Goal: Book appointment/travel/reservation

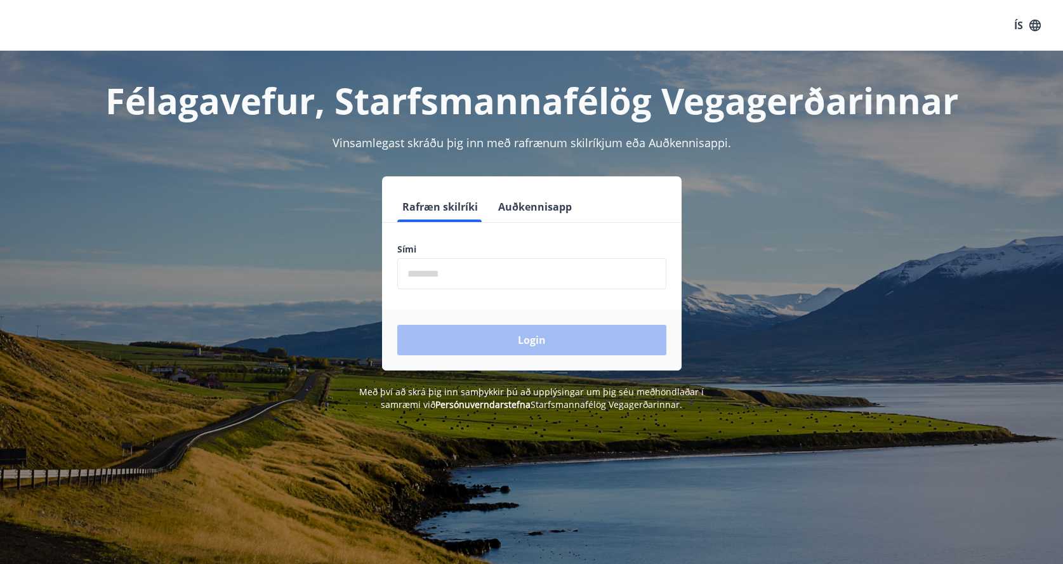
click at [423, 280] on input "phone" at bounding box center [531, 273] width 269 height 31
drag, startPoint x: 469, startPoint y: 275, endPoint x: 423, endPoint y: 275, distance: 46.3
click at [423, 275] on input "phone" at bounding box center [531, 273] width 269 height 31
type input "********"
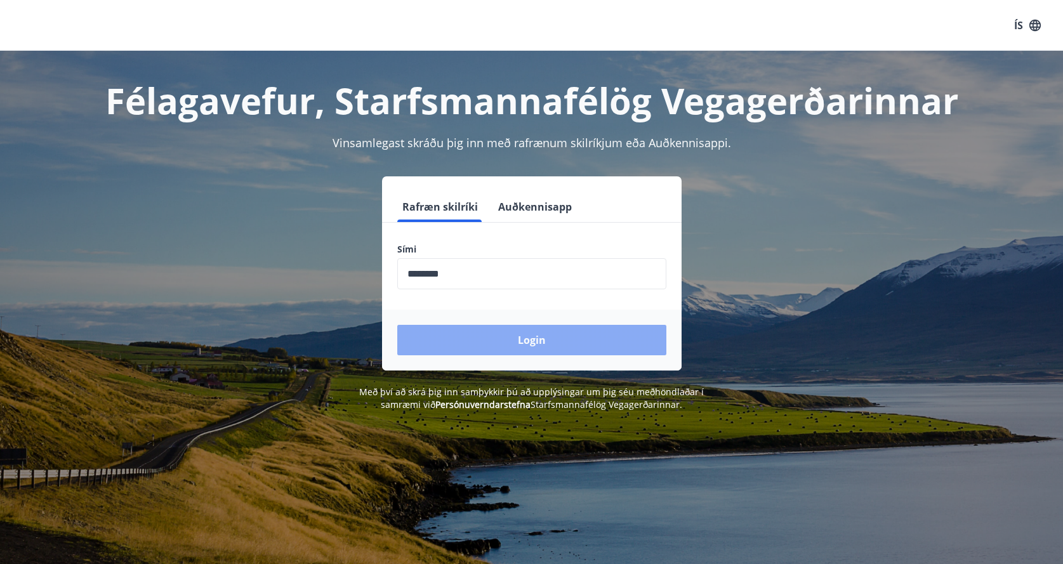
click at [520, 336] on button "Login" at bounding box center [531, 340] width 269 height 30
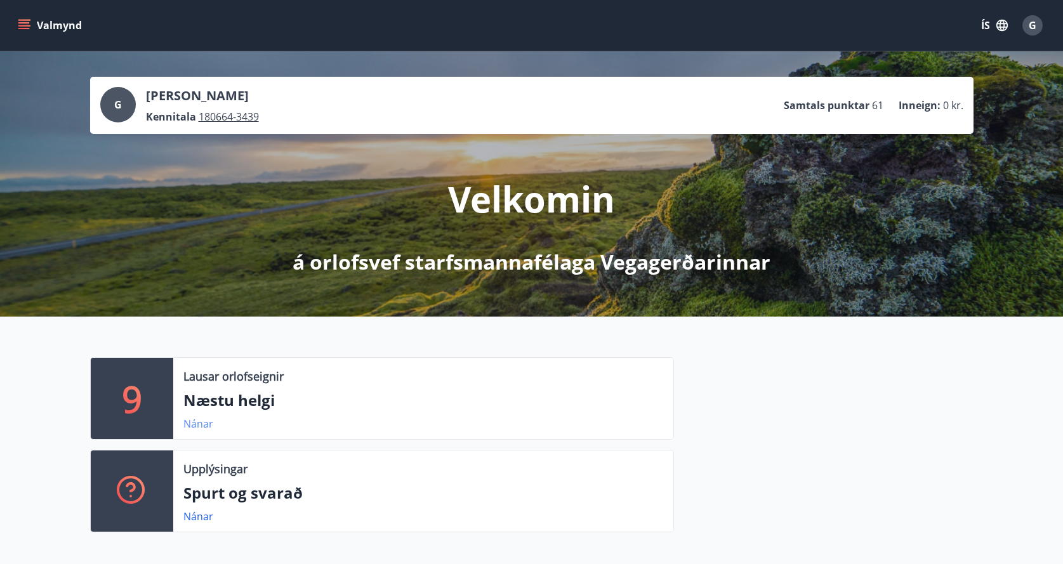
click at [192, 426] on link "Nánar" at bounding box center [198, 424] width 30 height 14
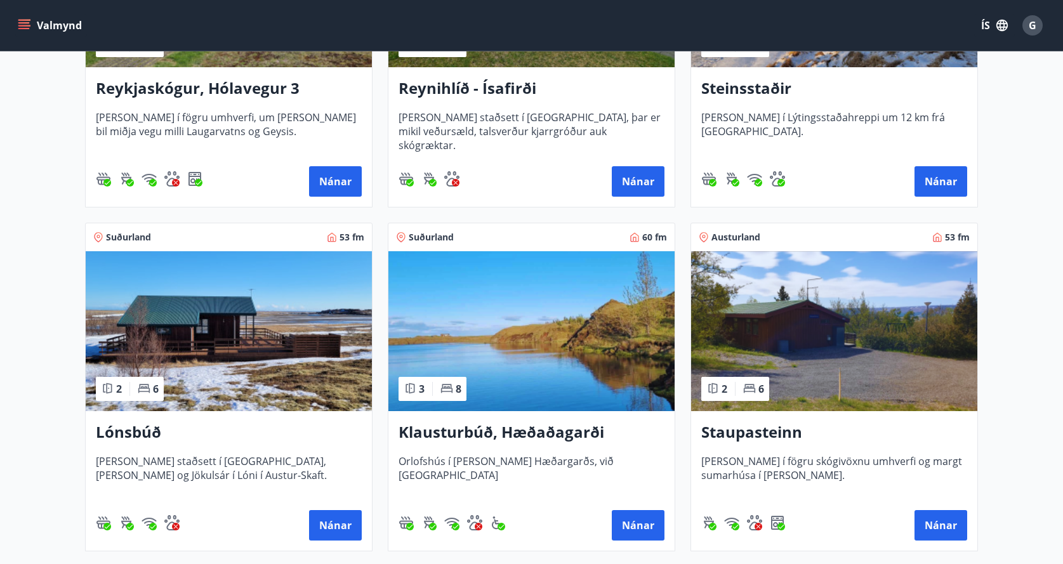
scroll to position [825, 0]
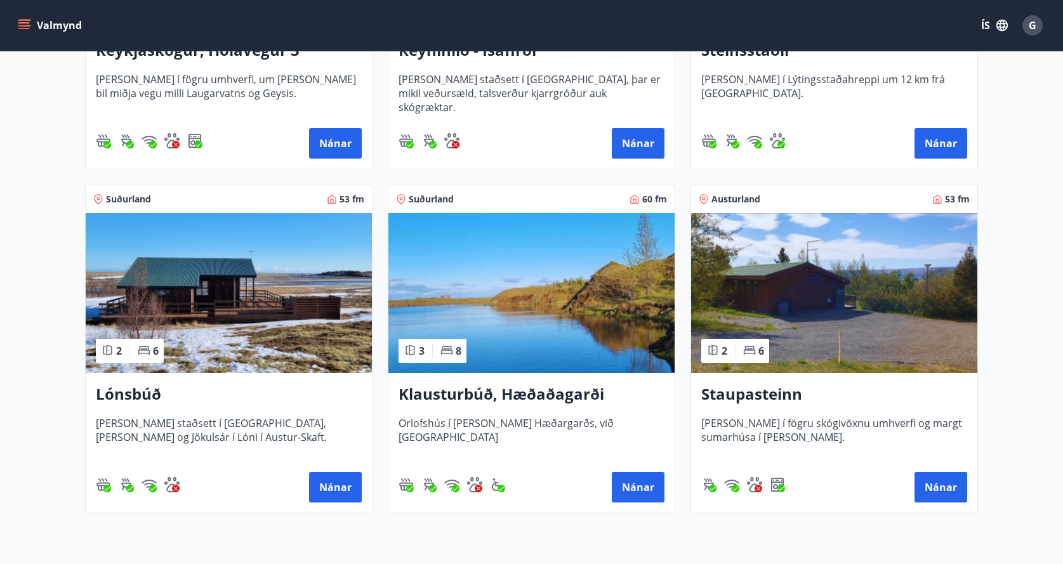
click at [453, 395] on h3 "Klausturbúð, Hæðaðagarði" at bounding box center [531, 394] width 266 height 23
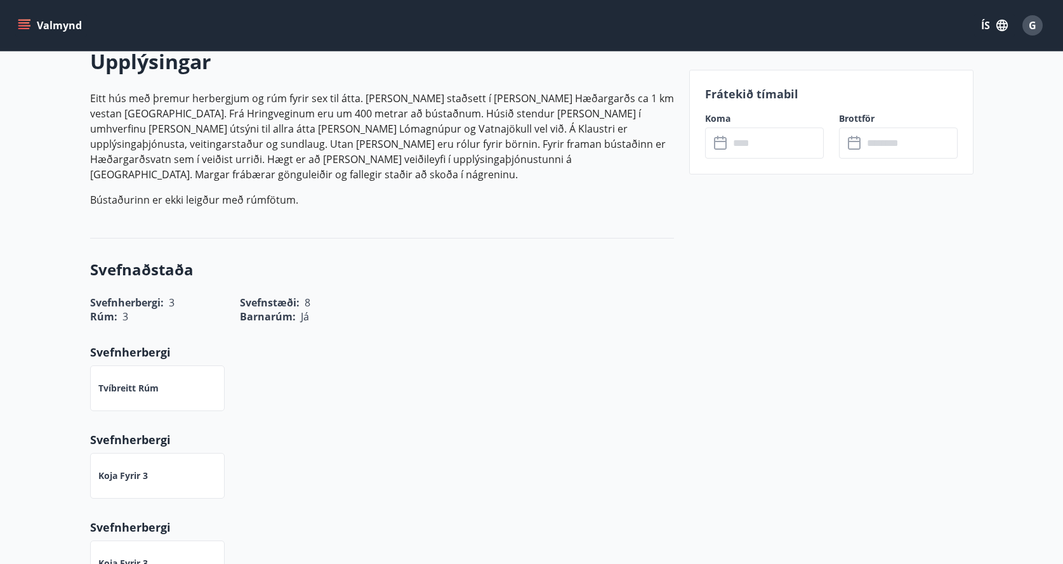
scroll to position [381, 0]
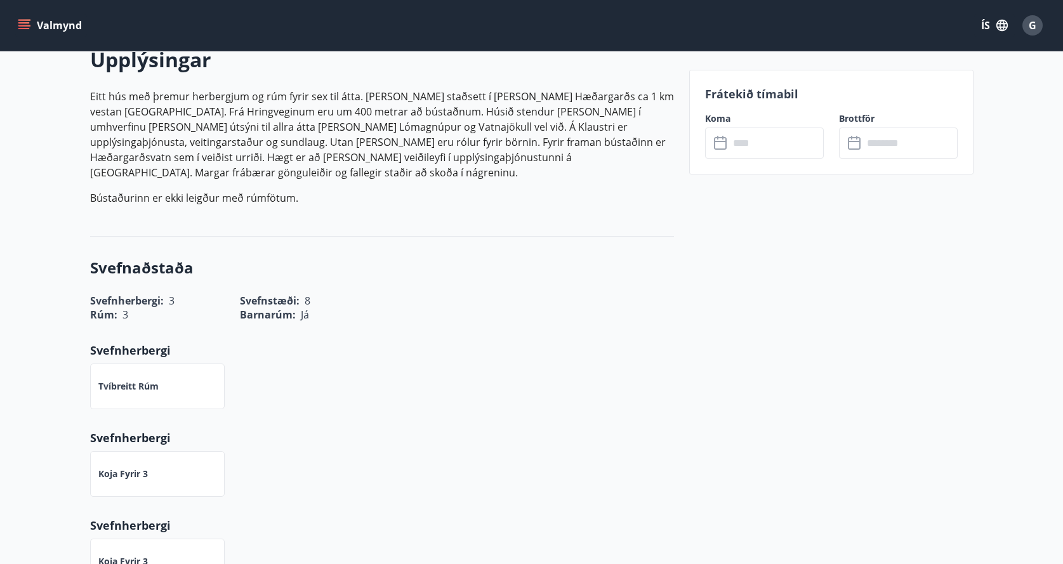
click at [742, 143] on input "text" at bounding box center [776, 143] width 95 height 31
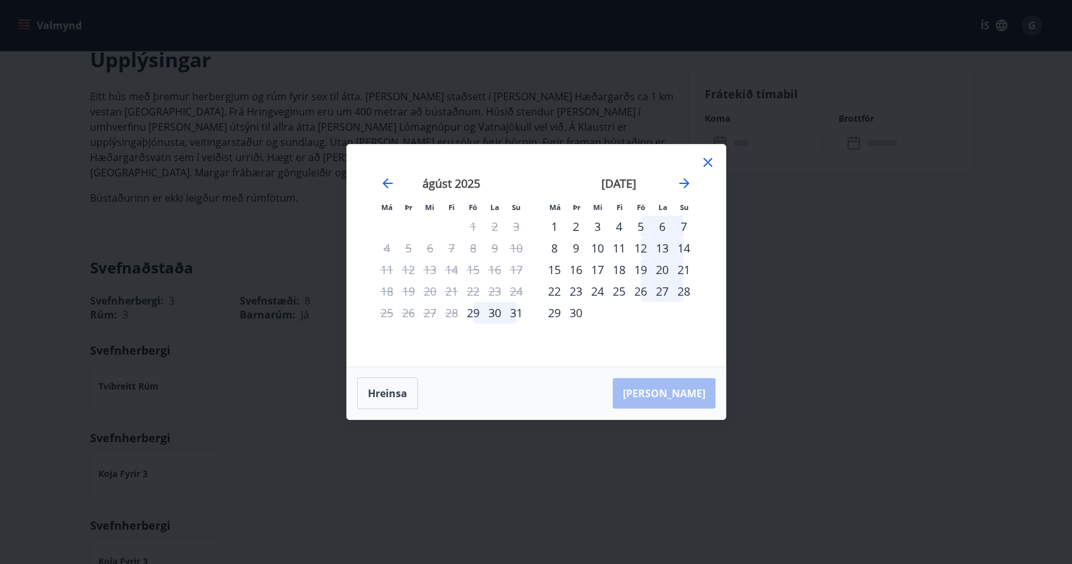
click at [710, 164] on icon at bounding box center [708, 162] width 9 height 9
